Goal: Task Accomplishment & Management: Complete application form

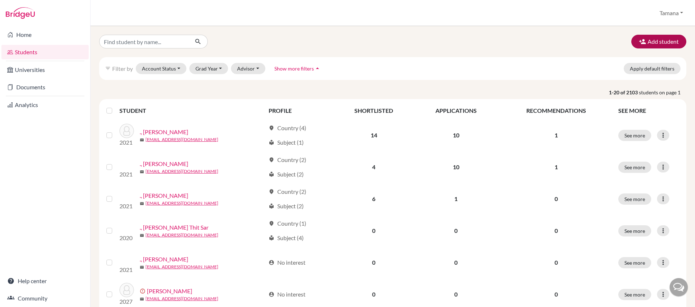
scroll to position [1, 0]
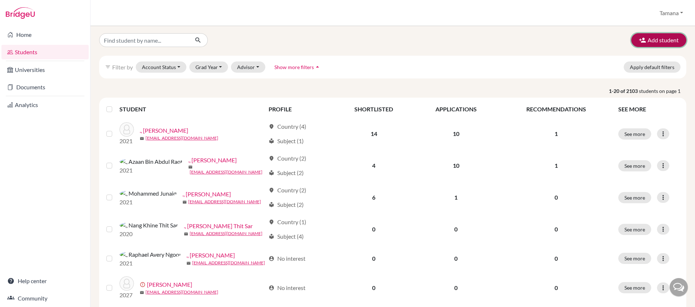
click at [676, 37] on button "Add student" at bounding box center [658, 40] width 55 height 14
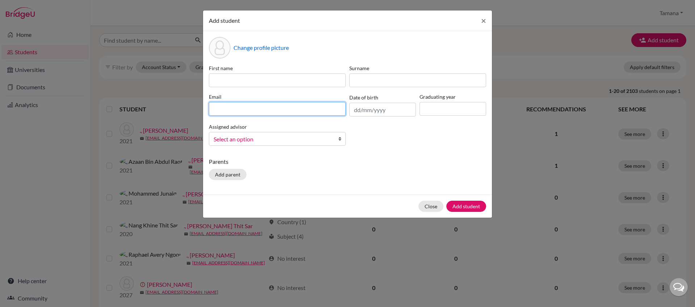
click at [289, 102] on input at bounding box center [277, 109] width 137 height 14
paste input "rayan_maneval@my.ofs.edu.sg"
type input "rayan_maneval@my.ofs.edu.sg"
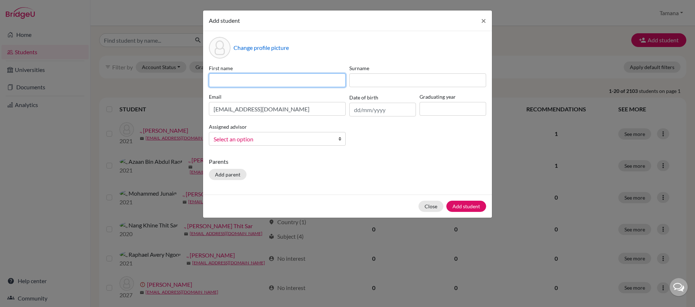
click at [271, 82] on input at bounding box center [277, 80] width 137 height 14
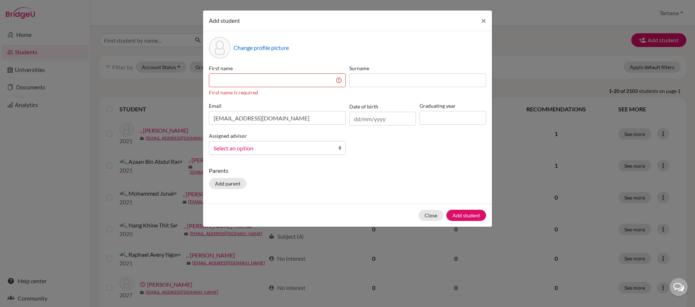
click at [312, 56] on div "Change profile picture" at bounding box center [347, 48] width 277 height 22
click at [222, 119] on input "rayan_maneval@my.ofs.edu.sg" at bounding box center [277, 118] width 137 height 14
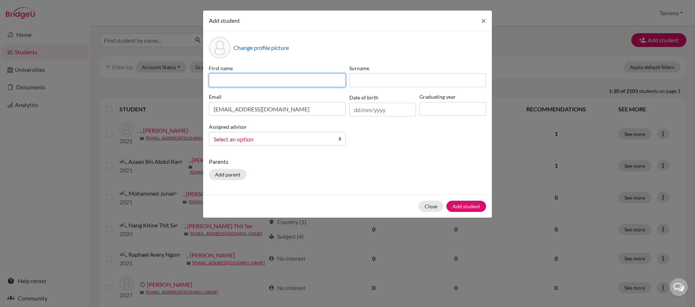
click at [250, 78] on input at bounding box center [277, 80] width 137 height 14
paste input "rayan_maneval"
click at [216, 81] on input "rayan_maneval" at bounding box center [277, 80] width 137 height 14
click at [232, 81] on input "Rayan_maneval" at bounding box center [277, 80] width 137 height 14
drag, startPoint x: 231, startPoint y: 81, endPoint x: 263, endPoint y: 81, distance: 31.8
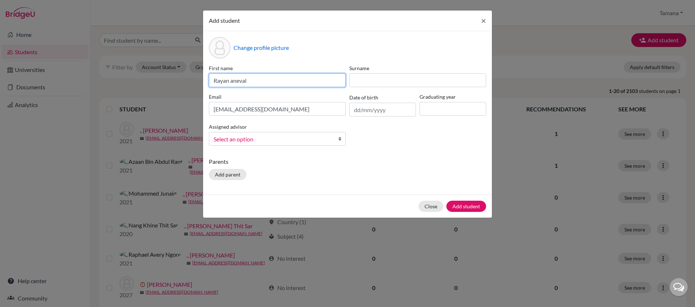
click at [263, 81] on input "Rayan aneval" at bounding box center [277, 80] width 137 height 14
type input "Rayan"
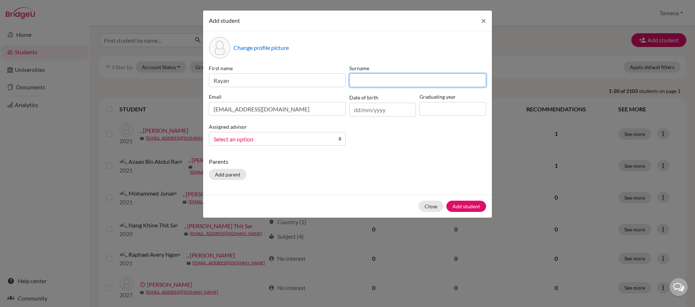
click at [367, 79] on input at bounding box center [417, 80] width 137 height 14
paste input "aneval"
click at [354, 79] on input "aneval" at bounding box center [417, 80] width 137 height 14
type input "Maneval"
click at [368, 131] on div "First name Rayan Surname Maneval Email rayan_maneval@my.ofs.edu.sg Date of birt…" at bounding box center [347, 107] width 281 height 87
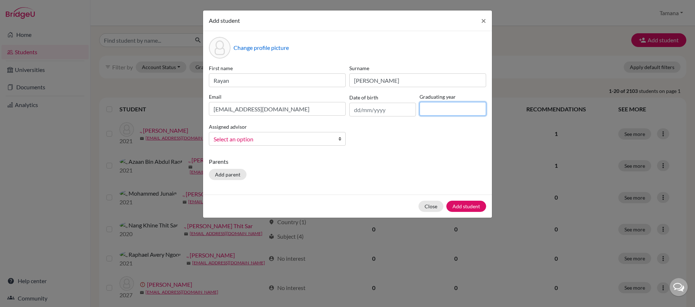
click at [426, 110] on input at bounding box center [452, 109] width 67 height 14
click at [311, 140] on link "Select an option" at bounding box center [277, 139] width 137 height 14
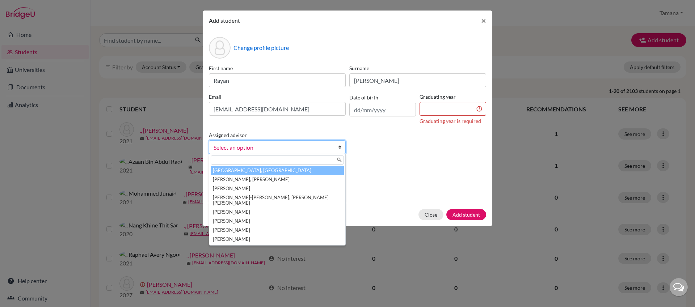
click at [284, 171] on li "Chanrai-Hills, Tamana" at bounding box center [277, 170] width 133 height 9
click at [318, 148] on span "Chanrai-Hills, Tamana" at bounding box center [270, 147] width 114 height 9
click at [397, 149] on div "First name Rayan Surname Maneval Email rayan_maneval@my.ofs.edu.sg Date of birt…" at bounding box center [347, 112] width 281 height 96
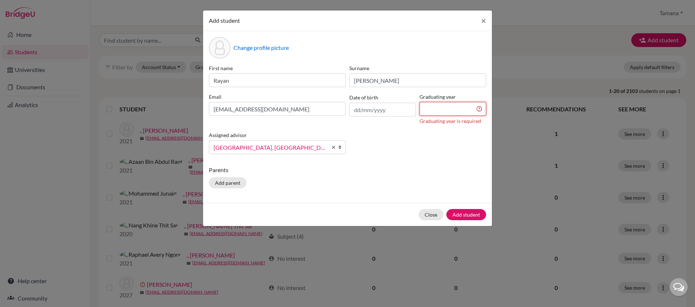
click at [445, 111] on input at bounding box center [452, 109] width 67 height 14
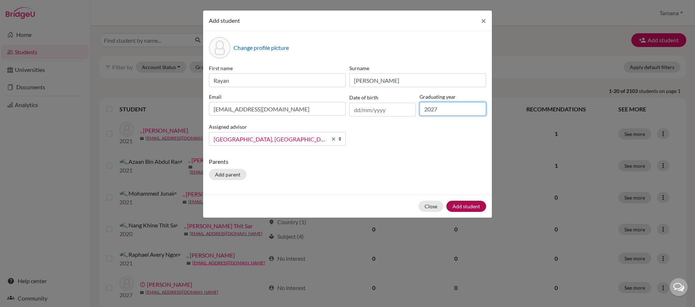
type input "2027"
click at [475, 203] on button "Add student" at bounding box center [466, 206] width 40 height 11
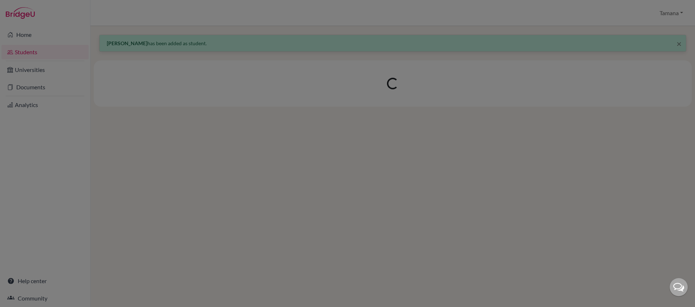
scroll to position [0, 0]
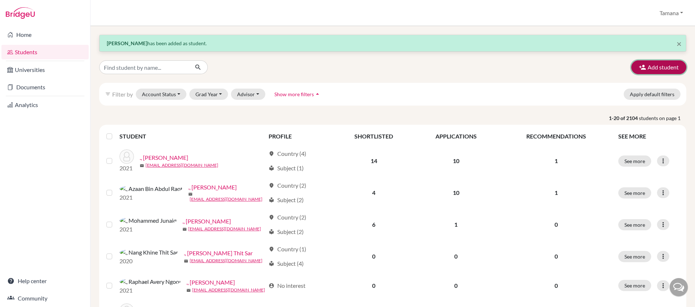
click at [651, 68] on button "Add student" at bounding box center [658, 67] width 55 height 14
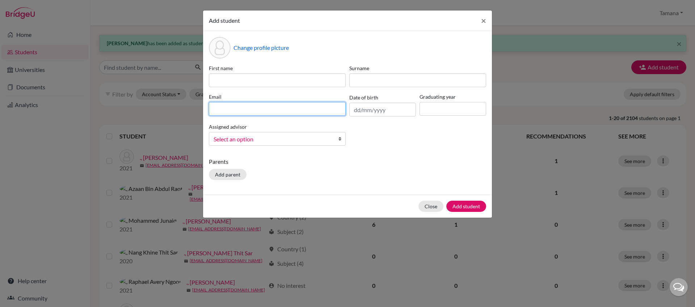
click at [252, 103] on input at bounding box center [277, 109] width 137 height 14
paste input "joaquim_lopescampello@my.ofs.edu.sg"
drag, startPoint x: 272, startPoint y: 108, endPoint x: 208, endPoint y: 112, distance: 64.5
click at [208, 112] on div "Email joaquim_lopescampello@my.ofs.edu.sg" at bounding box center [277, 105] width 140 height 24
type input "joaquim_lopescampello@my.ofs.edu.sg"
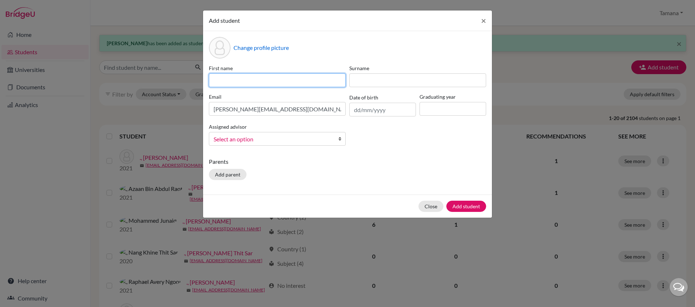
click at [253, 77] on input at bounding box center [277, 80] width 137 height 14
paste input "joaquim_lopescampello"
click at [215, 78] on input "joaquim_lopescampello" at bounding box center [277, 80] width 137 height 14
drag, startPoint x: 236, startPoint y: 81, endPoint x: 305, endPoint y: 81, distance: 69.8
click at [305, 81] on input "Joaquim_lopescampello" at bounding box center [277, 80] width 137 height 14
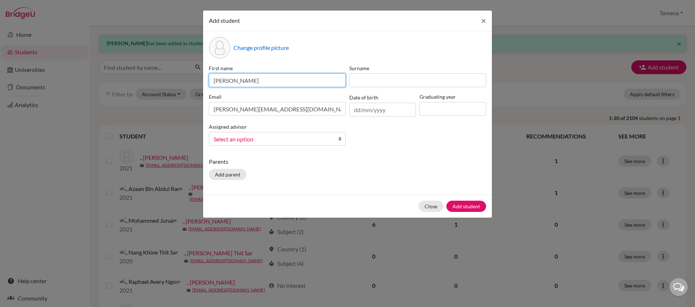
type input "Joaquim"
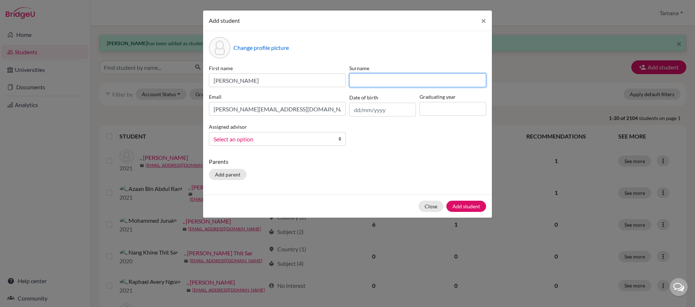
click at [368, 81] on input at bounding box center [417, 80] width 137 height 14
paste input "_lopescampello"
click at [358, 80] on input "_lopescampello" at bounding box center [417, 80] width 137 height 14
click at [372, 78] on input "Lopescampello" at bounding box center [417, 80] width 137 height 14
type input "Lopes Campello"
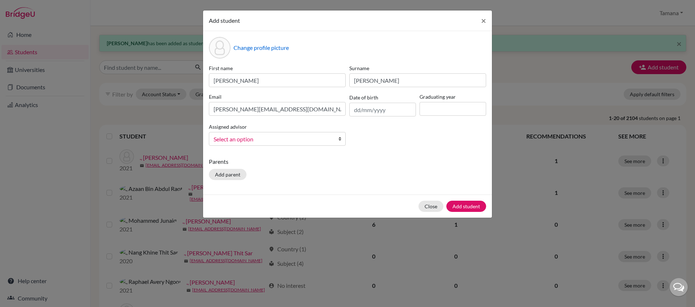
click at [394, 132] on div "First name Joaquim Surname Lopes Campello Email joaquim_lopescampello@my.ofs.ed…" at bounding box center [347, 107] width 281 height 87
click at [438, 110] on input at bounding box center [452, 109] width 67 height 14
type input "2027"
click at [293, 136] on span "Select an option" at bounding box center [272, 139] width 118 height 9
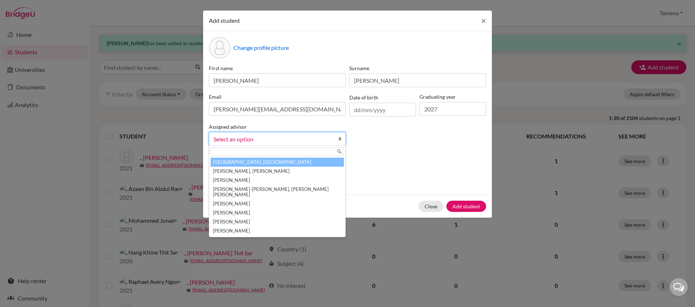
click at [291, 162] on li "Chanrai-Hills, Tamana" at bounding box center [277, 162] width 133 height 9
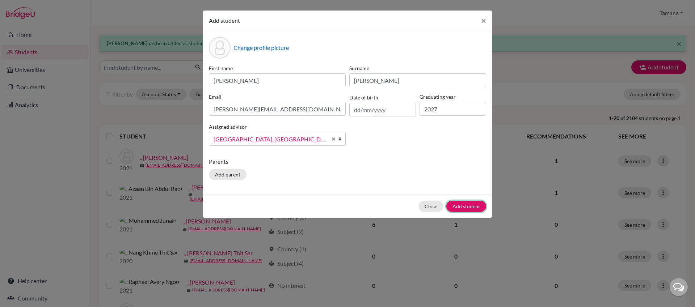
click at [468, 208] on button "Add student" at bounding box center [466, 206] width 40 height 11
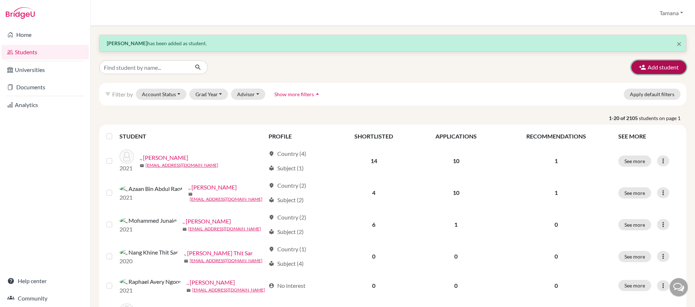
click at [649, 64] on button "Add student" at bounding box center [658, 67] width 55 height 14
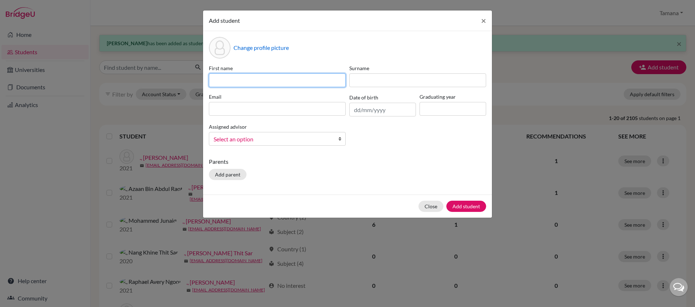
click at [242, 82] on input at bounding box center [277, 80] width 137 height 14
paste input "HARADA Yu"
type input "HARADA Yu"
click at [241, 80] on input "HARADA Yu" at bounding box center [277, 80] width 137 height 14
drag, startPoint x: 239, startPoint y: 80, endPoint x: 196, endPoint y: 79, distance: 42.7
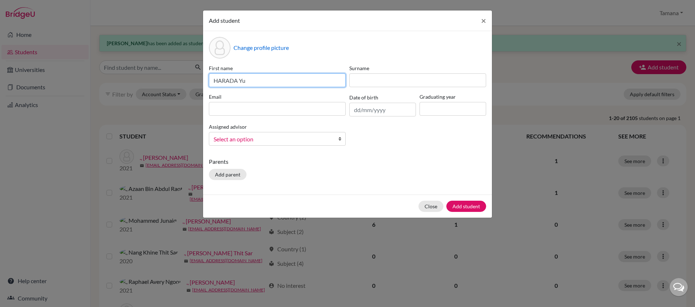
click at [196, 79] on div "Add student × Change profile picture First name HARADA Yu Surname Email Date of…" at bounding box center [347, 153] width 695 height 307
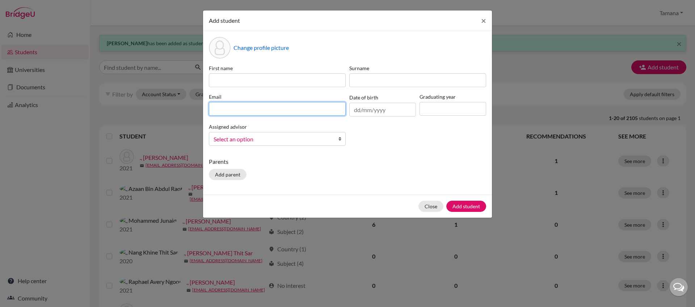
click at [329, 110] on div "Email" at bounding box center [277, 105] width 140 height 24
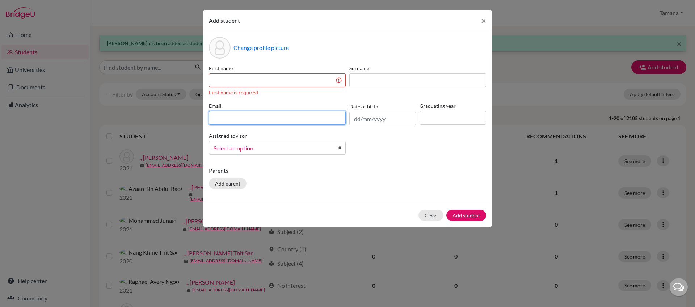
paste input "yu_harada@my.ofs.edu.sg"
drag, startPoint x: 240, startPoint y: 116, endPoint x: 204, endPoint y: 118, distance: 35.9
click at [204, 118] on div "Change profile picture First name First name is required Surname Email yu_harad…" at bounding box center [347, 117] width 289 height 173
type input "yu_harada@my.ofs.edu.sg"
click at [249, 81] on input at bounding box center [277, 80] width 137 height 14
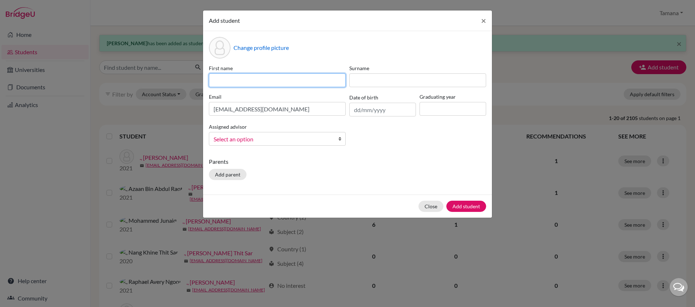
paste input "yu_harada"
click at [216, 82] on input "yu_harada" at bounding box center [277, 80] width 137 height 14
drag, startPoint x: 220, startPoint y: 81, endPoint x: 258, endPoint y: 80, distance: 37.6
click at [258, 80] on input "Yu_harada" at bounding box center [277, 80] width 137 height 14
type input "Yu"
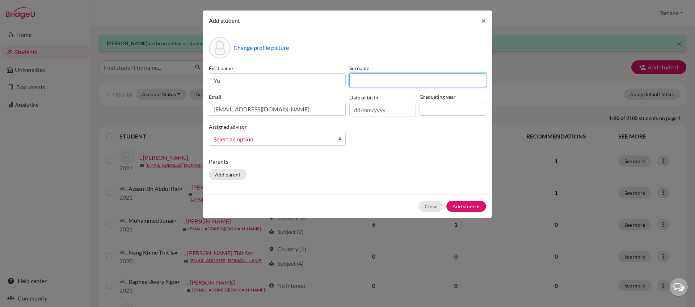
click at [382, 81] on input at bounding box center [417, 80] width 137 height 14
paste input "_harada"
click at [358, 80] on input "_harada" at bounding box center [417, 80] width 137 height 14
type input "Harada"
click at [399, 48] on div "Change profile picture" at bounding box center [347, 48] width 277 height 22
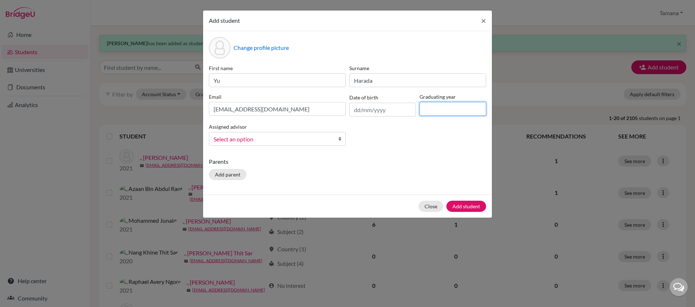
click at [438, 115] on input at bounding box center [452, 109] width 67 height 14
type input "2028"
click at [301, 139] on span "Select an option" at bounding box center [272, 139] width 118 height 9
click at [312, 140] on span "Select an option" at bounding box center [272, 139] width 118 height 9
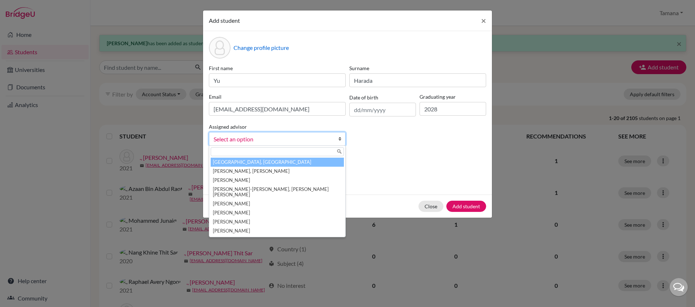
drag, startPoint x: 296, startPoint y: 163, endPoint x: 326, endPoint y: 166, distance: 30.1
click at [296, 163] on li "Chanrai-Hills, Tamana" at bounding box center [277, 162] width 133 height 9
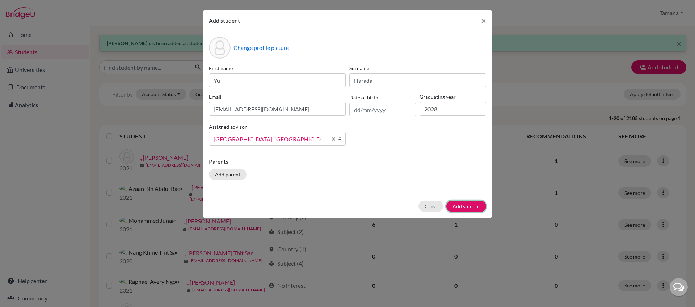
click at [467, 206] on button "Add student" at bounding box center [466, 206] width 40 height 11
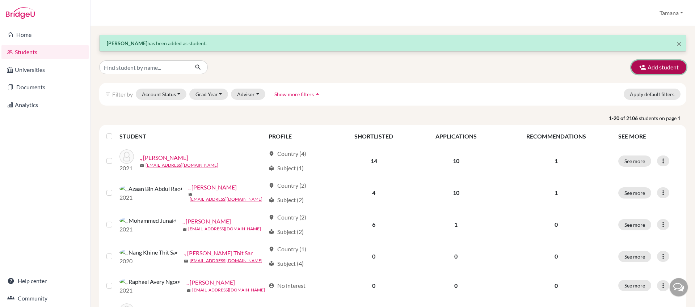
click at [654, 64] on button "Add student" at bounding box center [658, 67] width 55 height 14
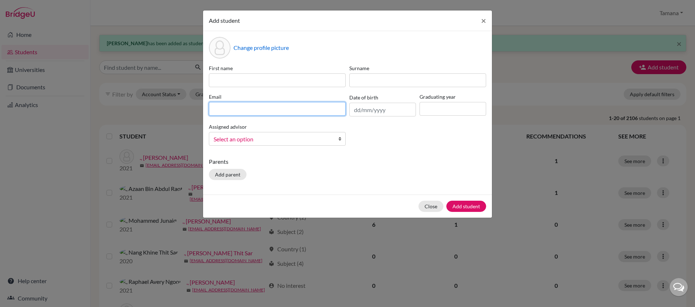
click at [255, 107] on input at bounding box center [277, 109] width 137 height 14
paste input "yujin_kim@my.ofs.edu.sg"
drag, startPoint x: 235, startPoint y: 107, endPoint x: 203, endPoint y: 109, distance: 31.9
click at [203, 109] on div "Change profile picture First name Surname Email yujin_kim@my.ofs.edu.sg Date of…" at bounding box center [347, 113] width 289 height 164
type input "yujin_kim@my.ofs.edu.sg"
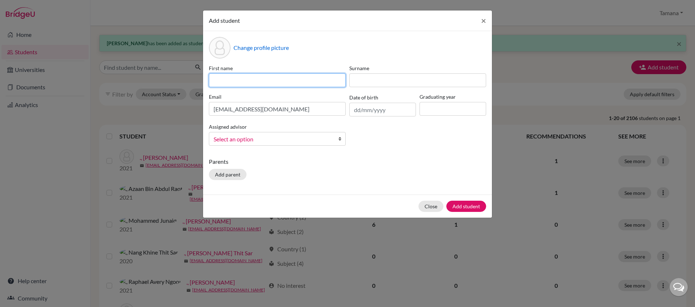
click at [240, 84] on input at bounding box center [277, 80] width 137 height 14
paste input "yujin_kim"
click at [216, 80] on input "yujin_kim" at bounding box center [277, 80] width 137 height 14
drag, startPoint x: 226, startPoint y: 80, endPoint x: 246, endPoint y: 80, distance: 19.5
click at [246, 80] on input "Yujin_kim" at bounding box center [277, 80] width 137 height 14
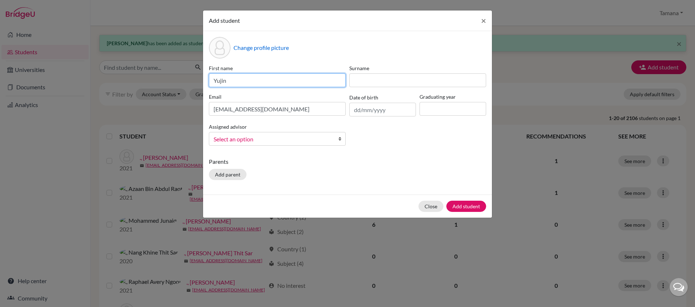
type input "Yujin"
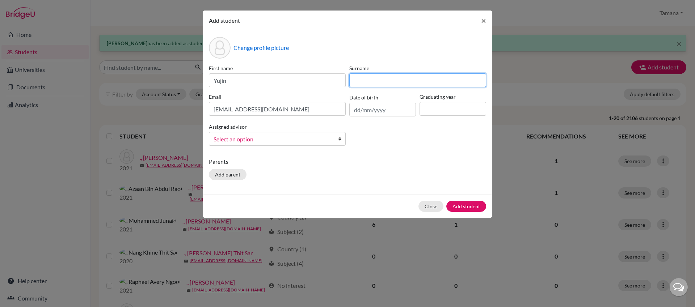
click at [391, 82] on input at bounding box center [417, 80] width 137 height 14
paste input "_kim"
click at [358, 79] on input "_kim" at bounding box center [417, 80] width 137 height 14
type input "Kim"
click at [375, 41] on div "Change profile picture" at bounding box center [347, 48] width 277 height 22
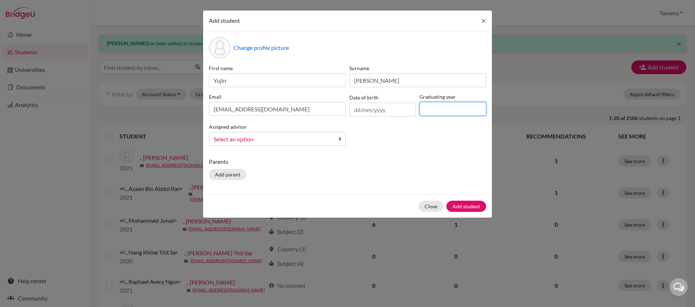
click at [438, 112] on input at bounding box center [452, 109] width 67 height 14
type input "2029"
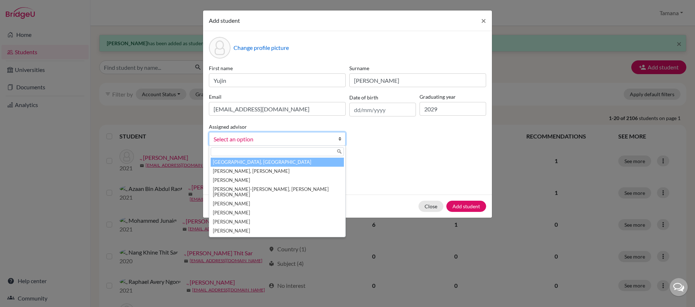
click at [274, 137] on span "Select an option" at bounding box center [272, 139] width 118 height 9
click at [273, 158] on li "Chanrai-Hills, Tamana" at bounding box center [277, 162] width 133 height 9
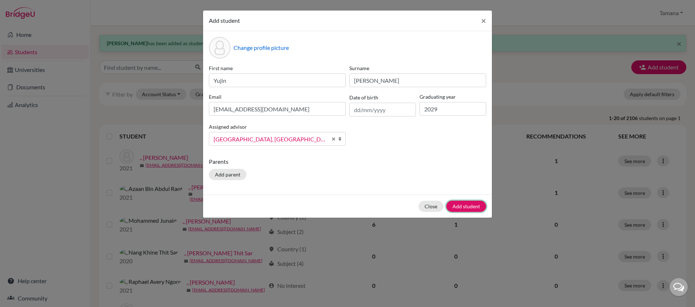
click at [464, 204] on button "Add student" at bounding box center [466, 206] width 40 height 11
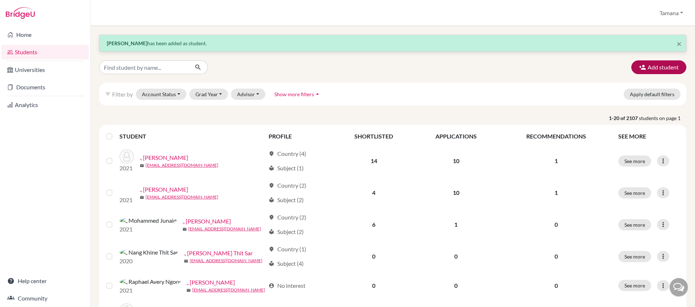
drag, startPoint x: 692, startPoint y: 72, endPoint x: 682, endPoint y: 72, distance: 9.8
click at [691, 72] on div "× Yujin Kim has been added as student. Add student filter_list Filter by Accoun…" at bounding box center [392, 166] width 604 height 281
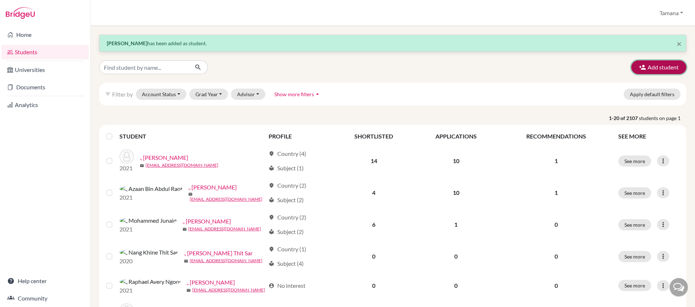
click at [671, 70] on button "Add student" at bounding box center [658, 67] width 55 height 14
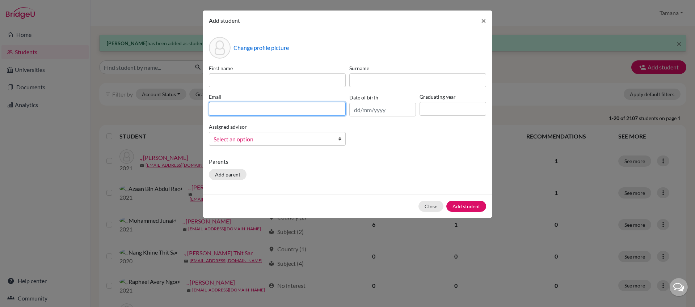
click at [232, 109] on input at bounding box center [277, 109] width 137 height 14
paste input "sion_egami@my.ofs.edu.sg"
drag, startPoint x: 242, startPoint y: 109, endPoint x: 202, endPoint y: 109, distance: 40.2
click at [202, 109] on div "Add student × Change profile picture First name Surname Email sion_egami@my.ofs…" at bounding box center [347, 153] width 695 height 307
type input "sion_egami@my.ofs.edu.sg"
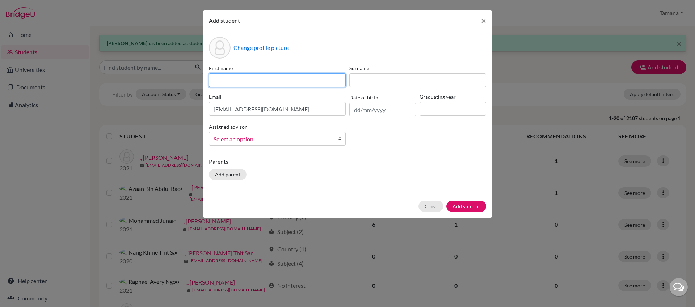
click at [229, 81] on input at bounding box center [277, 80] width 137 height 14
paste input "sion_egami"
click at [226, 81] on input "sion_egami" at bounding box center [277, 80] width 137 height 14
click at [216, 81] on input "sion_egami" at bounding box center [277, 80] width 137 height 14
drag, startPoint x: 225, startPoint y: 81, endPoint x: 267, endPoint y: 81, distance: 42.0
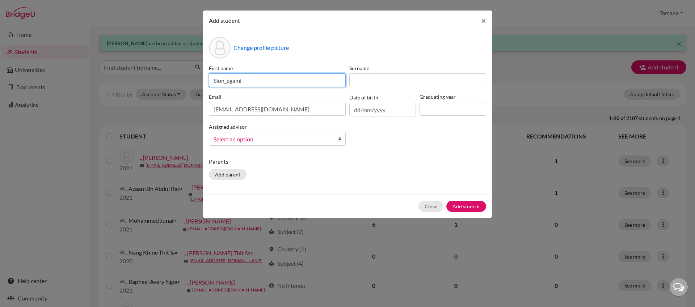
click at [267, 81] on input "Sion_egami" at bounding box center [277, 80] width 137 height 14
type input "Sion"
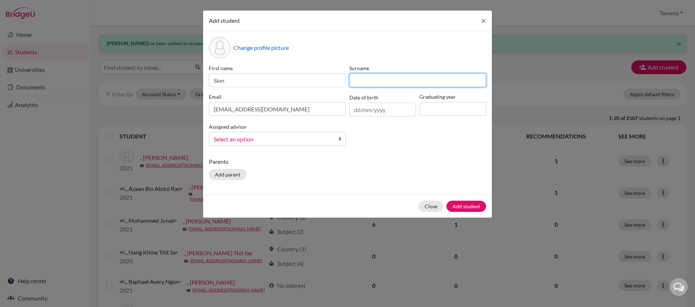
click at [372, 81] on input at bounding box center [417, 80] width 137 height 14
paste input "_egami"
click at [359, 79] on input "_egami" at bounding box center [417, 80] width 137 height 14
type input "Egami"
click at [373, 37] on div "Change profile picture" at bounding box center [347, 48] width 277 height 22
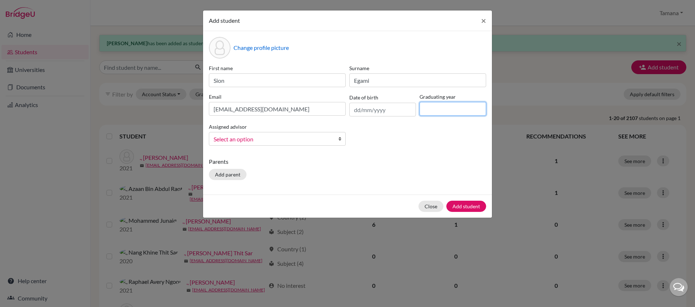
click at [440, 111] on input at bounding box center [452, 109] width 67 height 14
type input "2028"
drag, startPoint x: 412, startPoint y: 142, endPoint x: 403, endPoint y: 143, distance: 9.8
click at [412, 142] on div "First name Sion Surname Egami Email sion_egami@my.ofs.edu.sg Date of birth Grad…" at bounding box center [347, 107] width 281 height 87
click at [322, 144] on span "Select an option" at bounding box center [272, 139] width 118 height 9
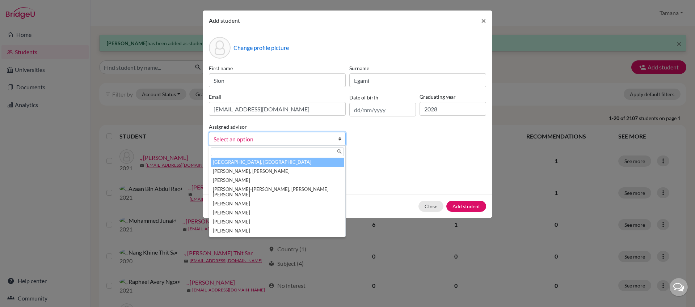
click at [321, 161] on li "Chanrai-Hills, Tamana" at bounding box center [277, 162] width 133 height 9
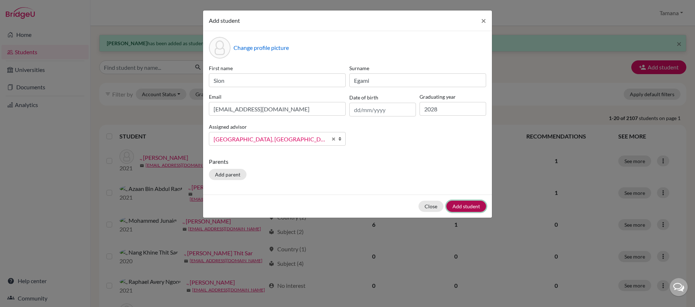
click at [458, 203] on button "Add student" at bounding box center [466, 206] width 40 height 11
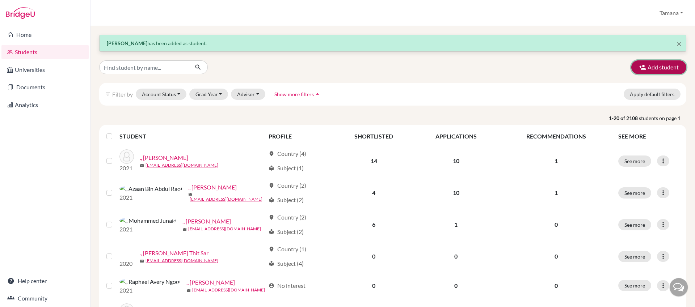
click at [639, 69] on icon "button" at bounding box center [642, 67] width 7 height 7
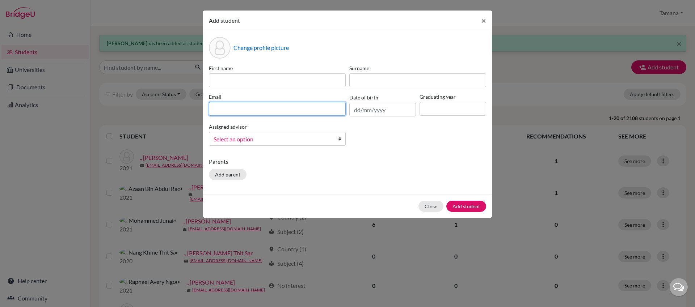
click at [228, 109] on input at bounding box center [277, 109] width 137 height 14
paste input "kyra_nehete@my.ofs.edu.sg"
drag, startPoint x: 246, startPoint y: 109, endPoint x: 206, endPoint y: 111, distance: 39.5
click at [206, 111] on div "Change profile picture First name Surname Email kyra_nehete@my.ofs.edu.sg Date …" at bounding box center [347, 113] width 289 height 164
type input "kyra_nehete@my.ofs.edu.sg"
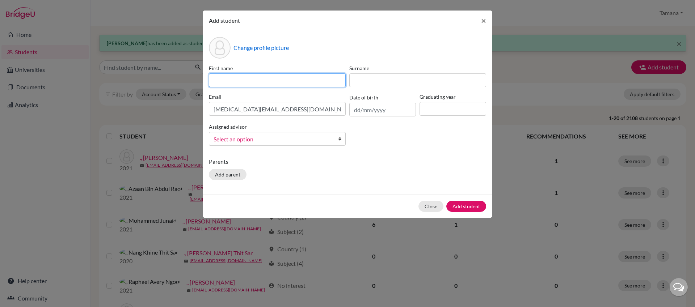
click at [224, 80] on input at bounding box center [277, 80] width 137 height 14
paste input "kyra_nehete"
drag, startPoint x: 225, startPoint y: 81, endPoint x: 262, endPoint y: 81, distance: 37.6
click at [262, 81] on input "kyra_nehete" at bounding box center [277, 80] width 137 height 14
drag, startPoint x: 236, startPoint y: 81, endPoint x: 224, endPoint y: 81, distance: 11.9
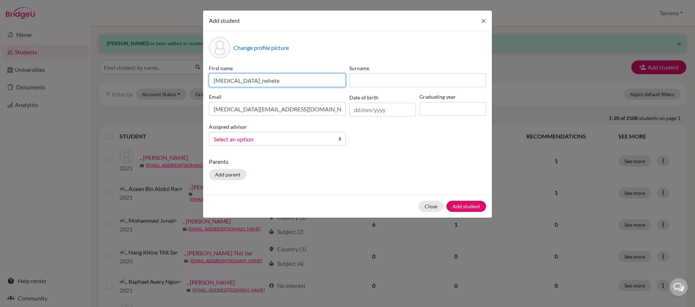
click at [236, 81] on input "kyra_nehete" at bounding box center [277, 80] width 137 height 14
click at [216, 79] on input "kyra_nehete" at bounding box center [277, 80] width 137 height 14
drag, startPoint x: 224, startPoint y: 79, endPoint x: 260, endPoint y: 81, distance: 35.5
click at [260, 81] on input "Kyra_nehete" at bounding box center [277, 80] width 137 height 14
type input "Kyra"
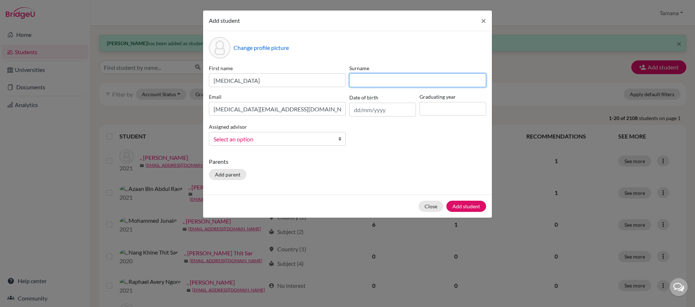
click at [366, 79] on input at bounding box center [417, 80] width 137 height 14
paste input "_nehete"
click at [359, 78] on input "_nehete" at bounding box center [417, 80] width 137 height 14
click at [396, 81] on input "Nehete" at bounding box center [417, 80] width 137 height 14
paste input "Rohit"
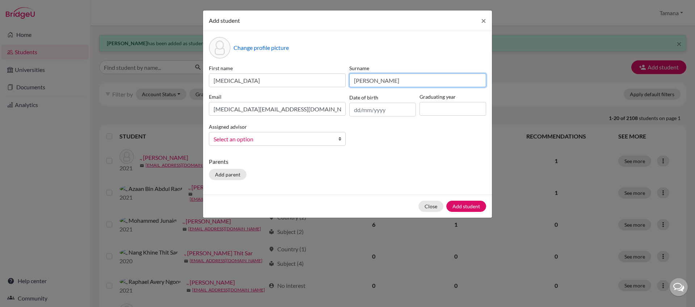
click at [375, 82] on input "Nehete Rohit" at bounding box center [417, 80] width 137 height 14
type input "Nehete"
click at [402, 151] on div "First name Kyra Surname Nehete Email kyra_nehete@my.ofs.edu.sg Date of birth Gr…" at bounding box center [347, 107] width 281 height 87
click at [433, 108] on input at bounding box center [452, 109] width 67 height 14
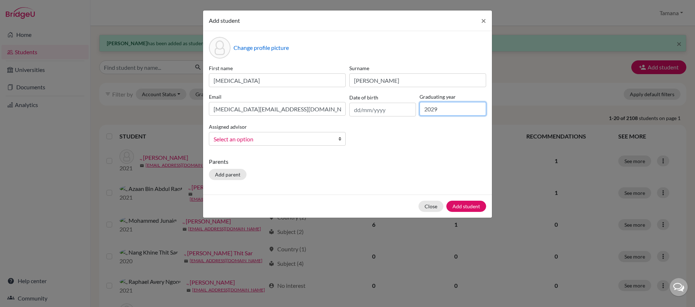
type input "2029"
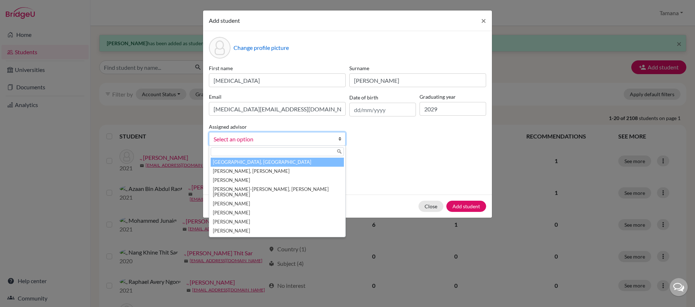
click at [306, 136] on span "Select an option" at bounding box center [272, 139] width 118 height 9
click at [304, 160] on li "Chanrai-Hills, Tamana" at bounding box center [277, 162] width 133 height 9
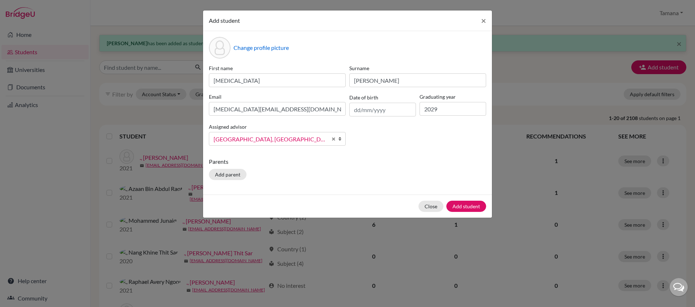
drag, startPoint x: 417, startPoint y: 163, endPoint x: 440, endPoint y: 179, distance: 28.1
click at [417, 163] on p "Parents" at bounding box center [347, 161] width 277 height 9
click at [460, 208] on button "Add student" at bounding box center [466, 206] width 40 height 11
